Goal: Task Accomplishment & Management: Manage account settings

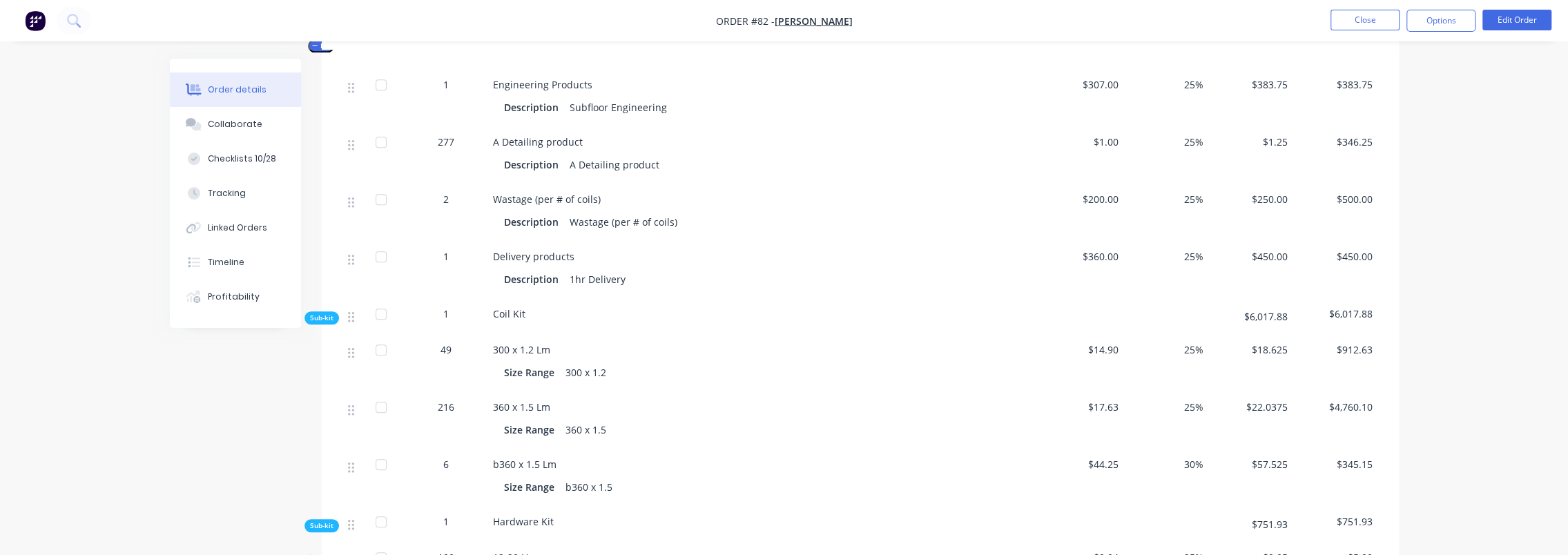
scroll to position [948, 0]
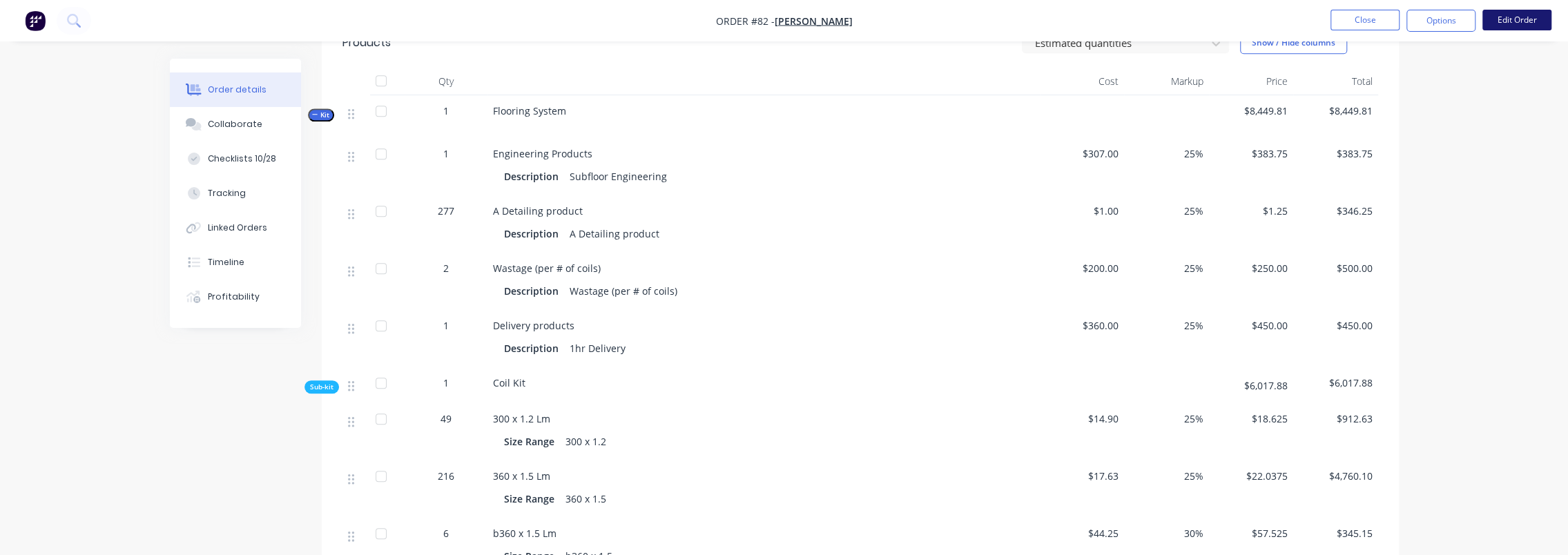
click at [1532, 23] on button "Edit Order" at bounding box center [1516, 20] width 69 height 21
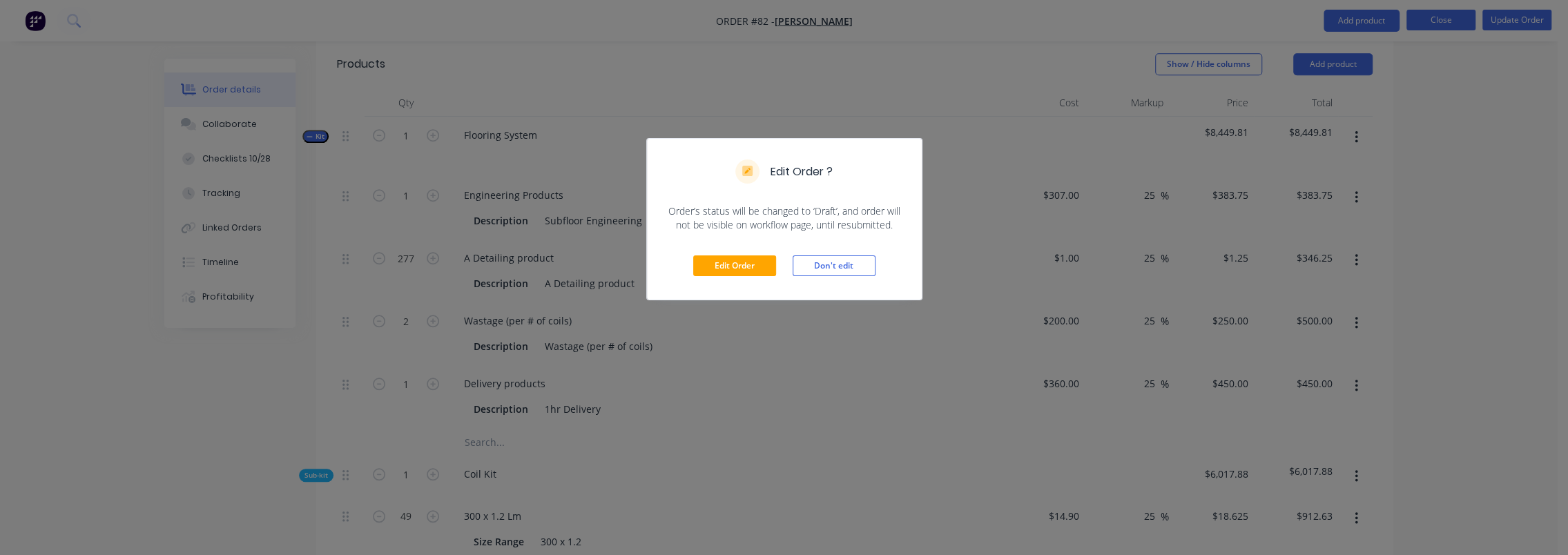
scroll to position [949, 0]
click at [748, 258] on button "Edit Order" at bounding box center [734, 266] width 83 height 21
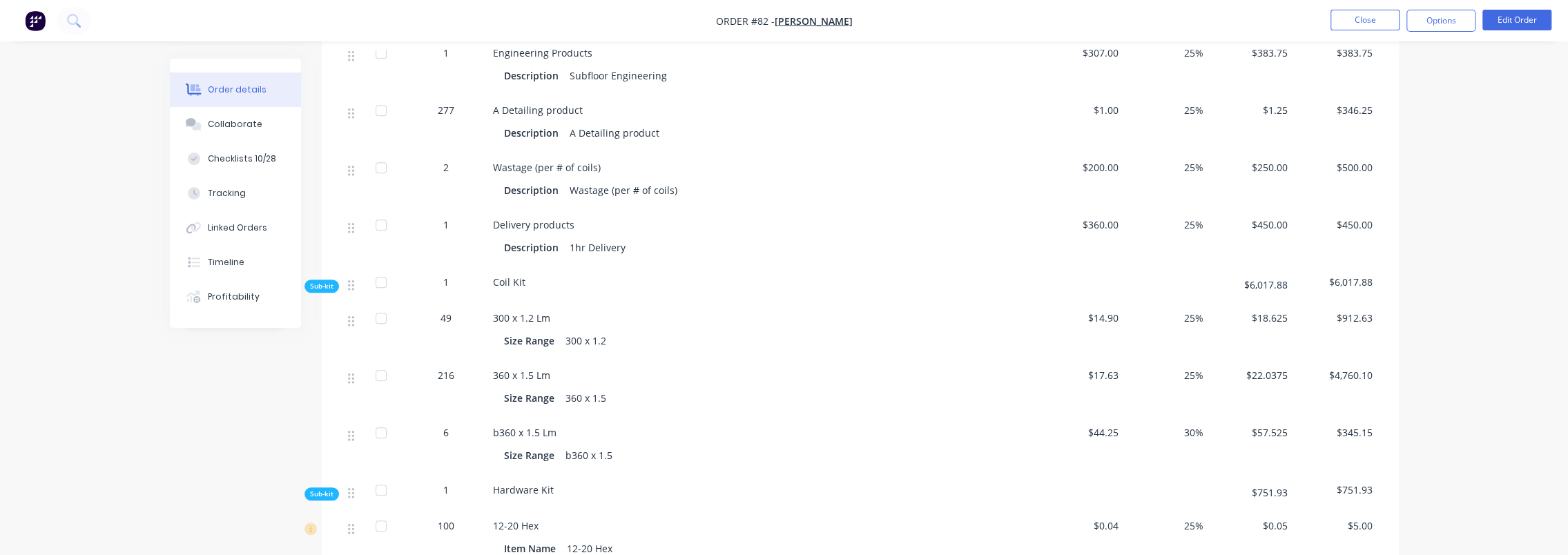
scroll to position [1104, 0]
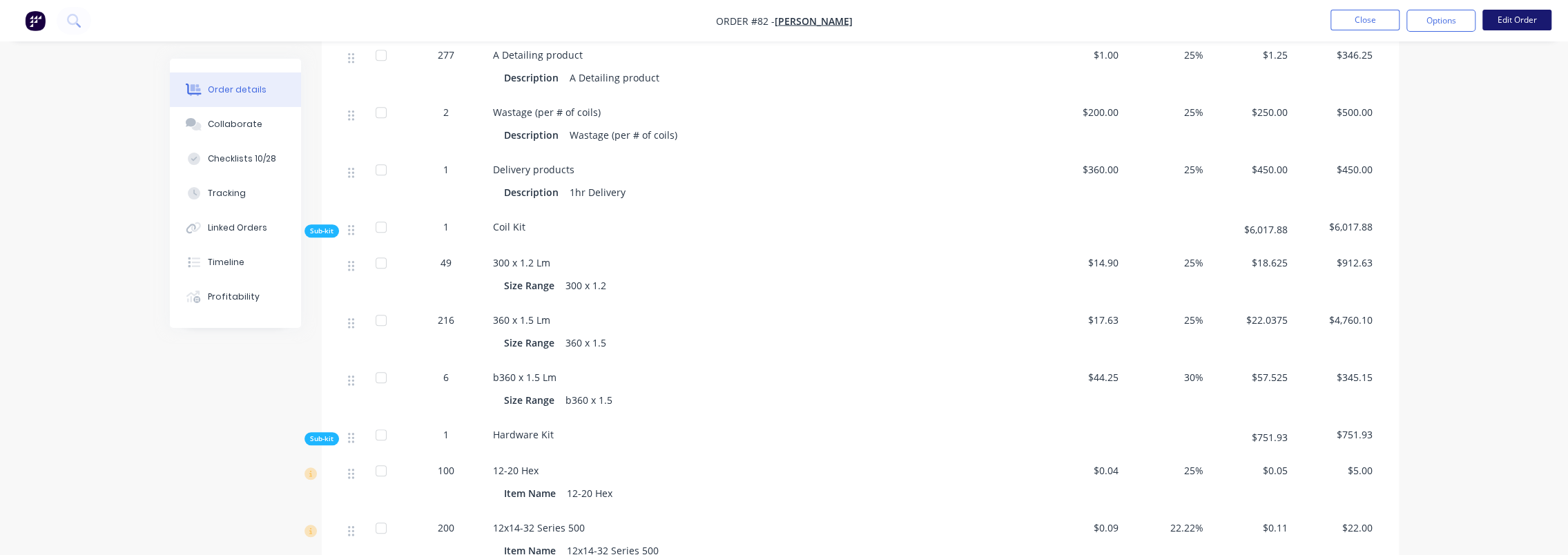
click at [1512, 20] on button "Edit Order" at bounding box center [1516, 20] width 69 height 21
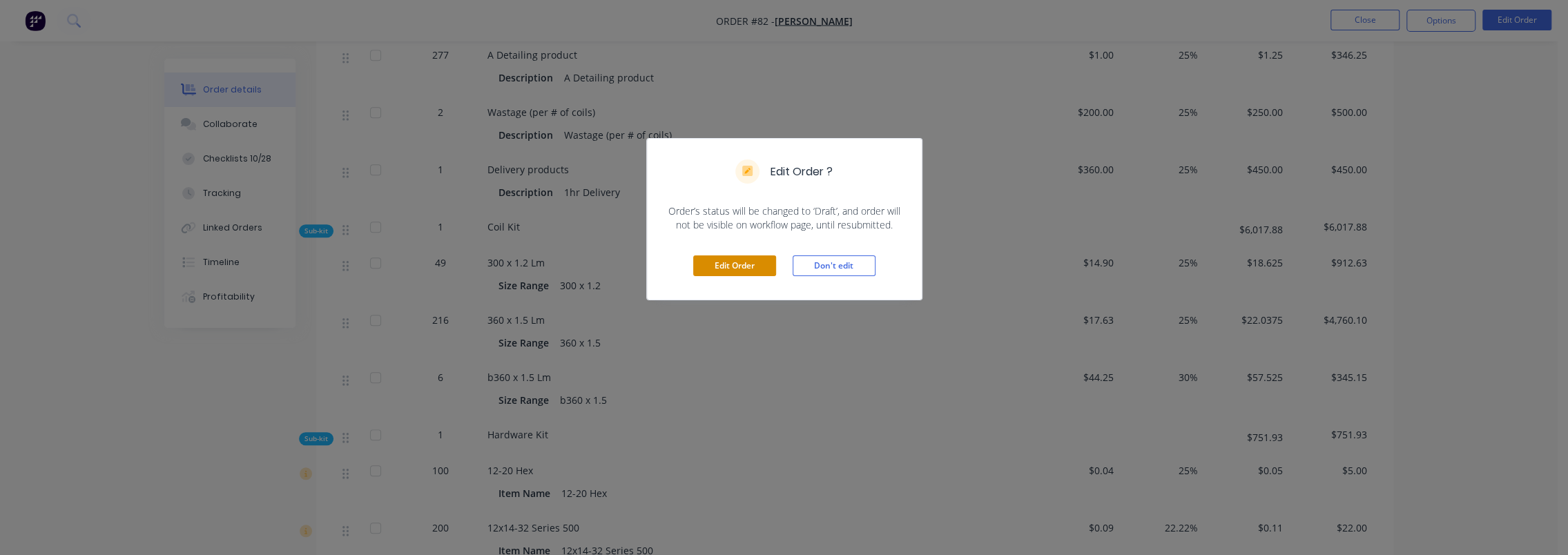
click at [737, 270] on button "Edit Order" at bounding box center [734, 266] width 83 height 21
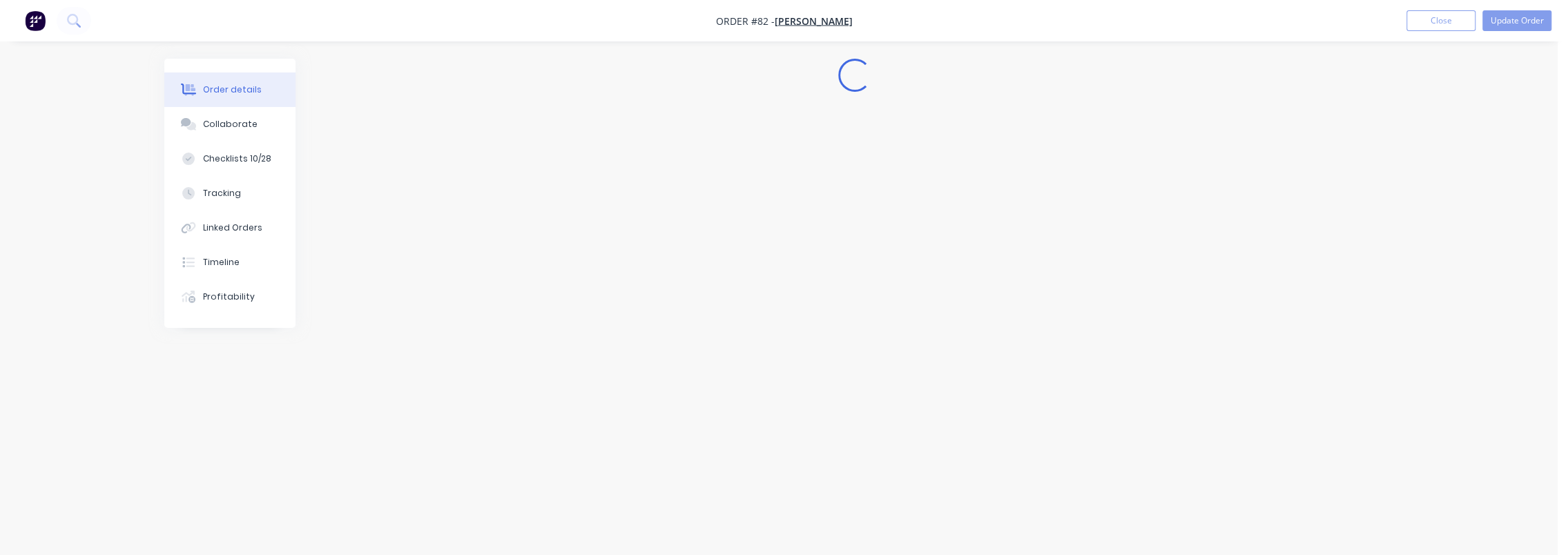
scroll to position [0, 0]
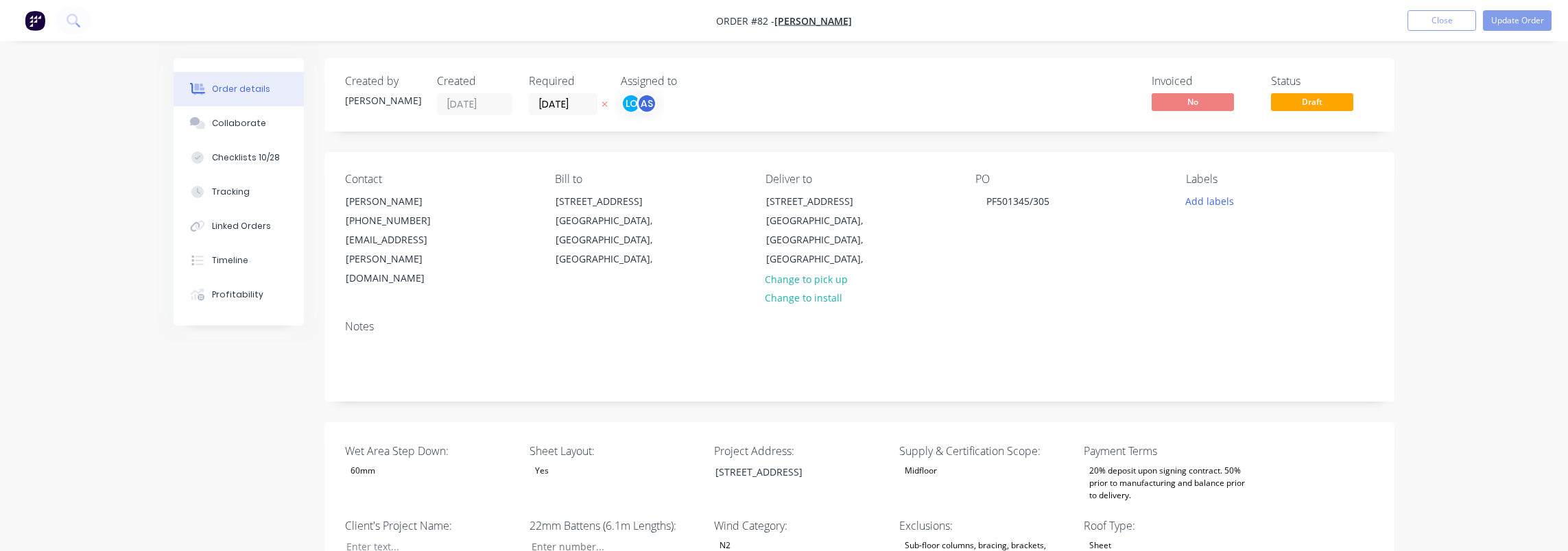
type input "42"
type input "91"
type input "1"
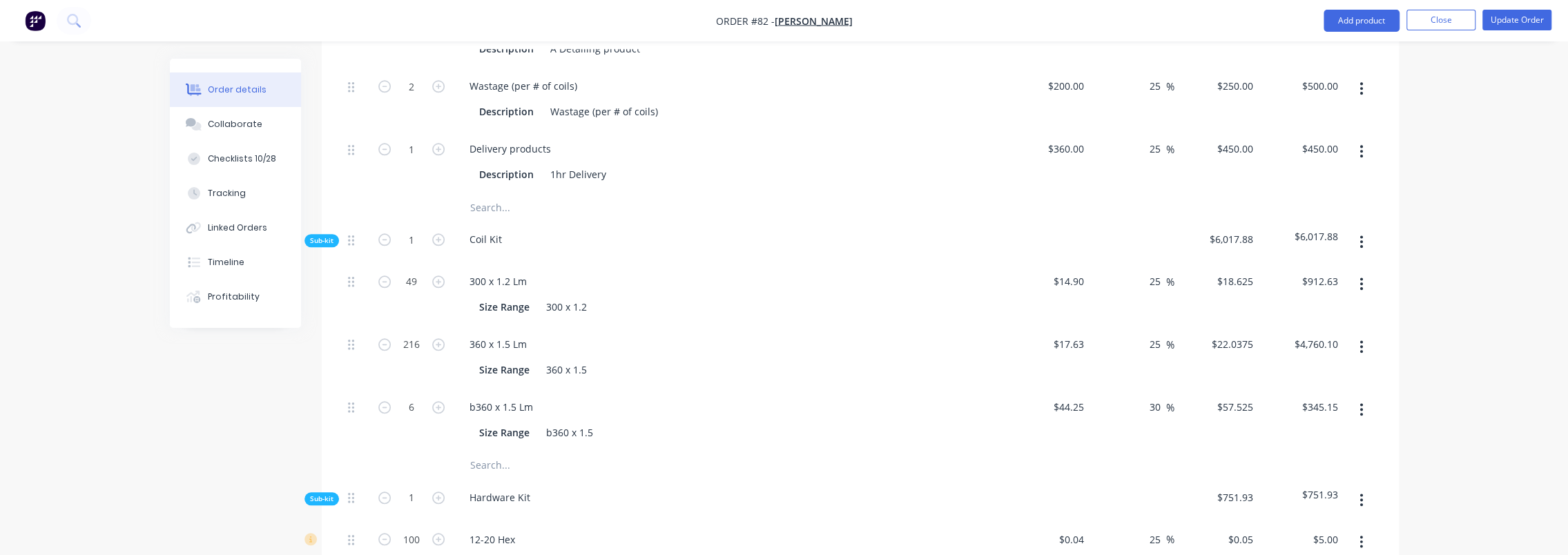
scroll to position [1174, 0]
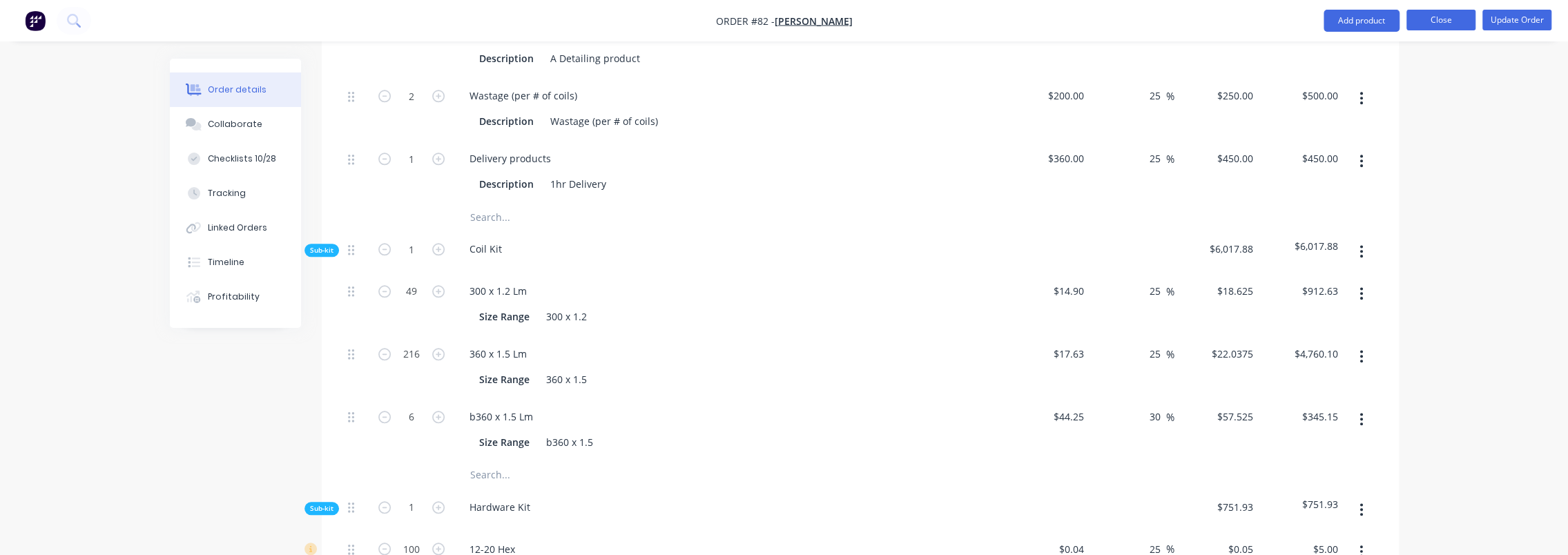
click at [1437, 27] on button "Close" at bounding box center [1441, 20] width 69 height 21
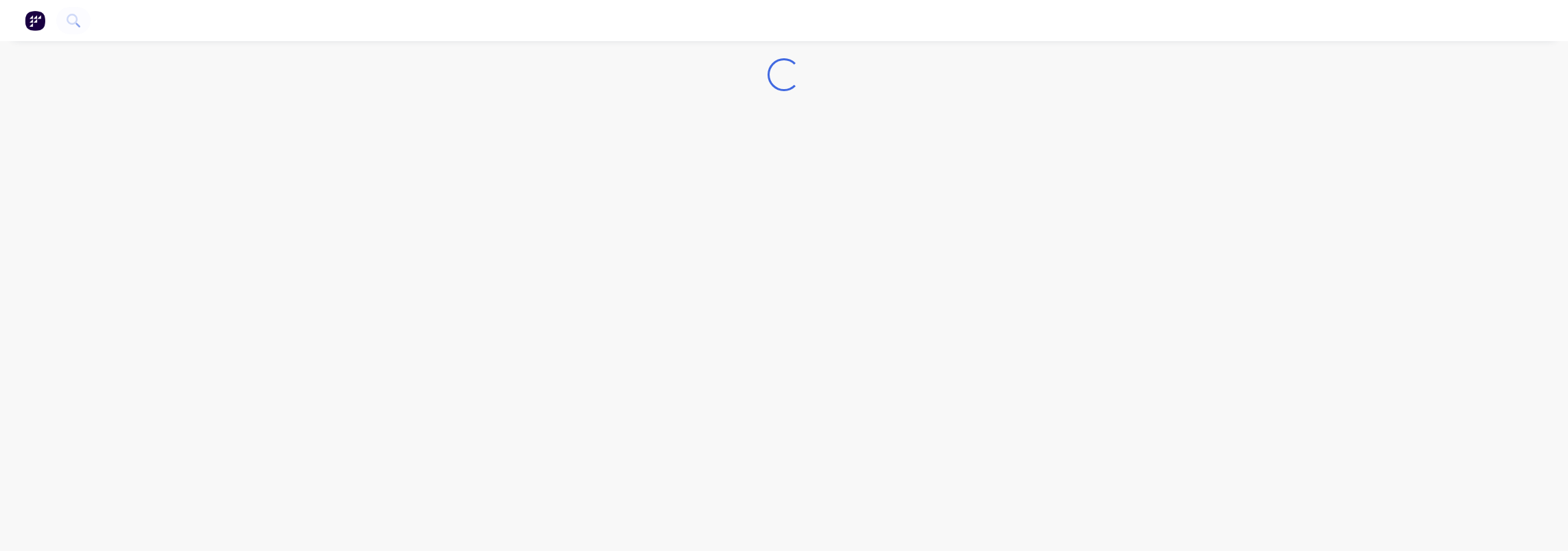
drag, startPoint x: 403, startPoint y: 259, endPoint x: 422, endPoint y: 255, distance: 19.4
